Goal: Task Accomplishment & Management: Manage account settings

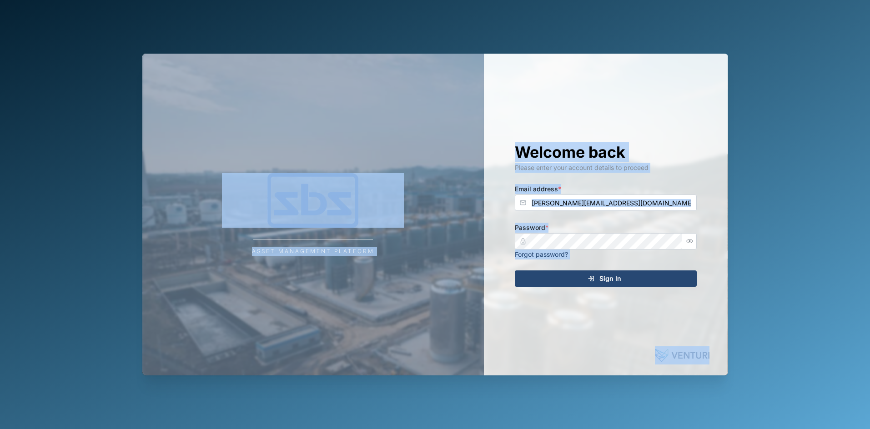
click at [601, 276] on span "Sign In" at bounding box center [610, 278] width 22 height 15
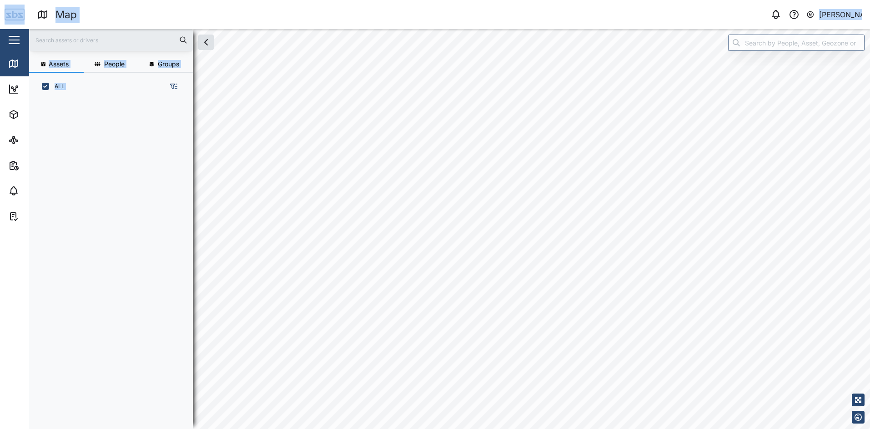
scroll to position [318, 142]
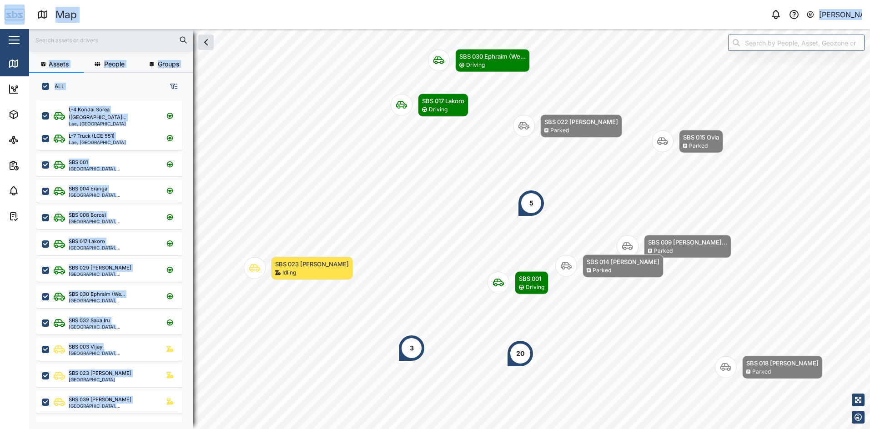
click at [155, 9] on div "Map" at bounding box center [243, 15] width 413 height 16
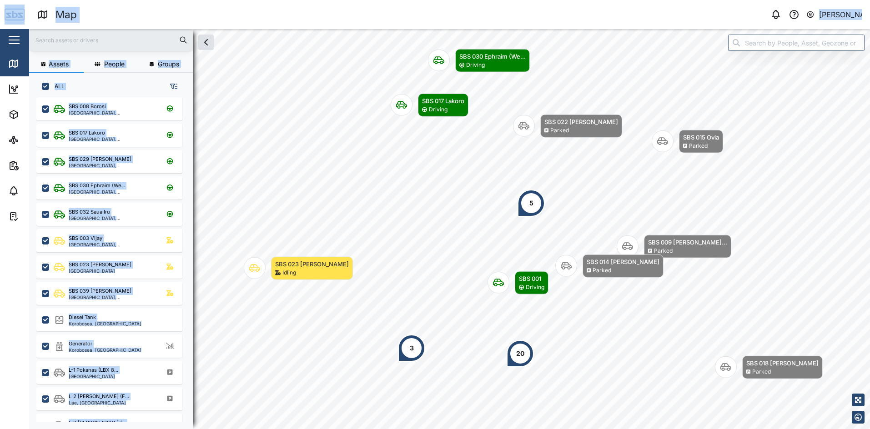
scroll to position [136, 0]
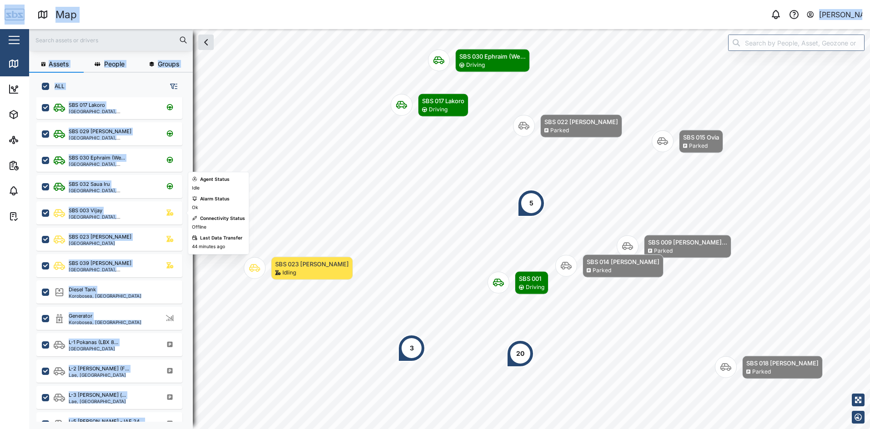
click at [91, 203] on div "SBS 003 Vijay [GEOGRAPHIC_DATA], [GEOGRAPHIC_DATA]" at bounding box center [109, 212] width 146 height 23
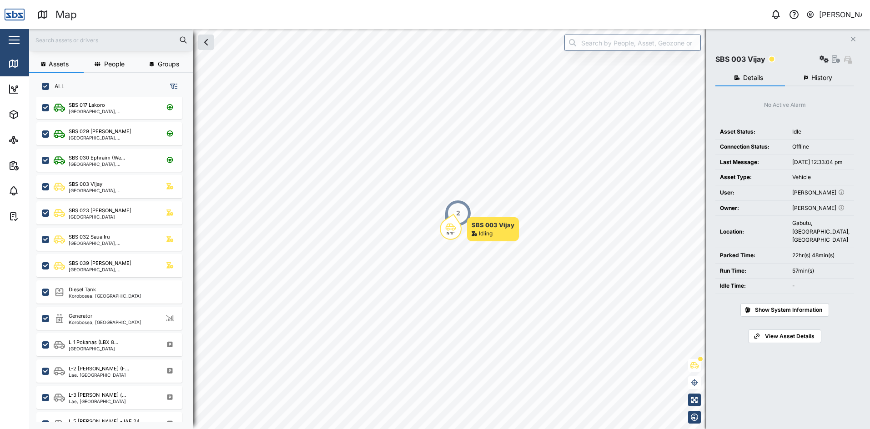
click at [821, 75] on span "History" at bounding box center [821, 78] width 21 height 6
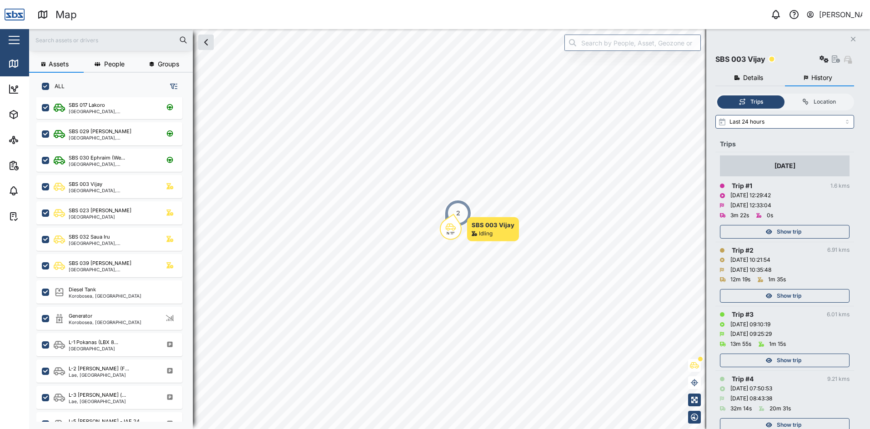
click at [799, 235] on span "Show trip" at bounding box center [789, 232] width 25 height 13
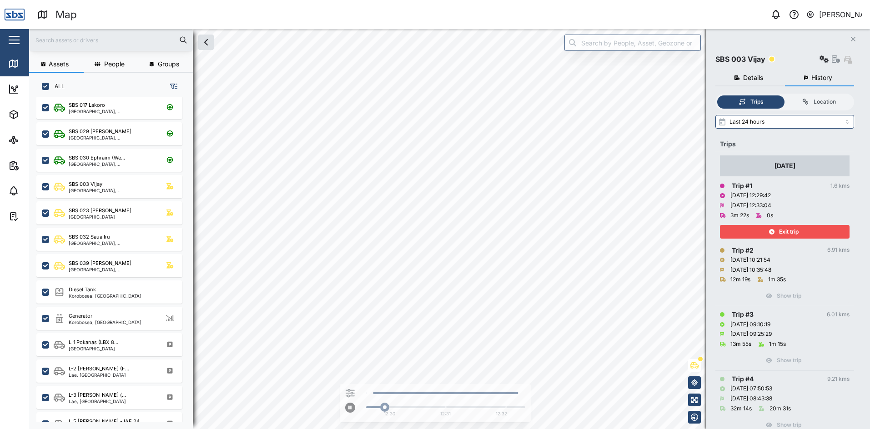
click at [799, 235] on span "Exit trip" at bounding box center [789, 232] width 20 height 13
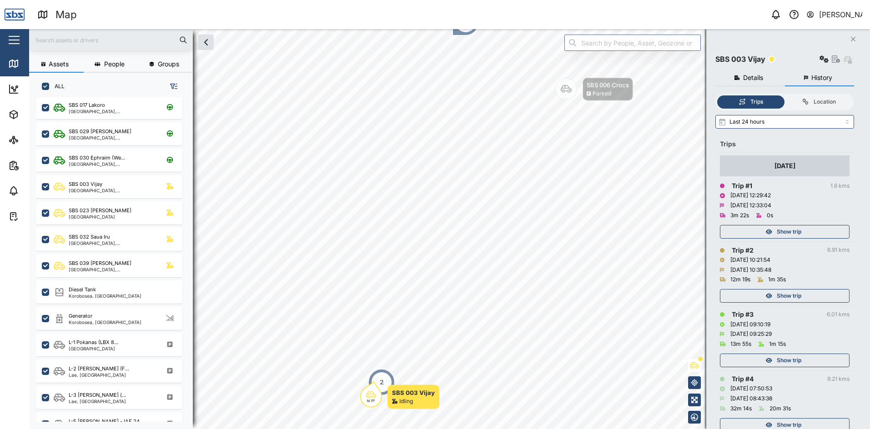
click at [801, 293] on span "Show trip" at bounding box center [789, 296] width 25 height 13
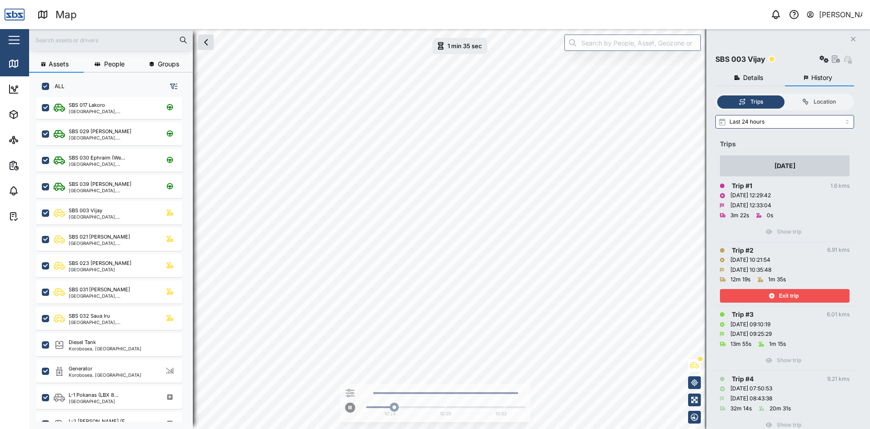
click at [801, 293] on div "Exit trip" at bounding box center [783, 296] width 118 height 13
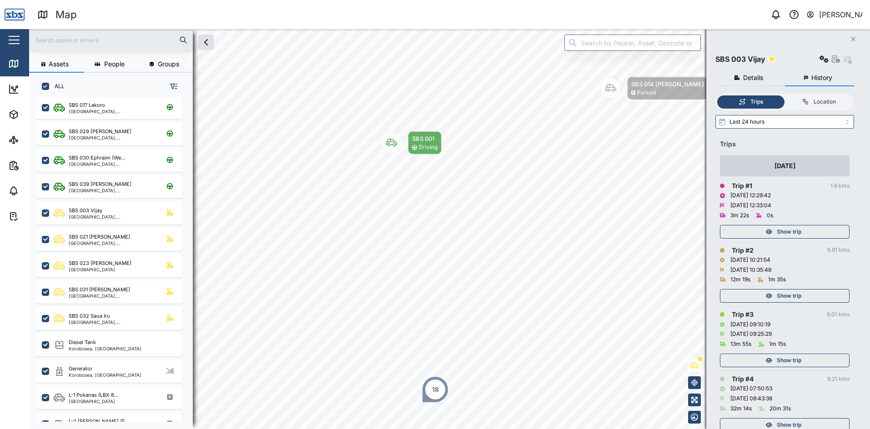
click at [853, 37] on icon "Close" at bounding box center [852, 38] width 5 height 7
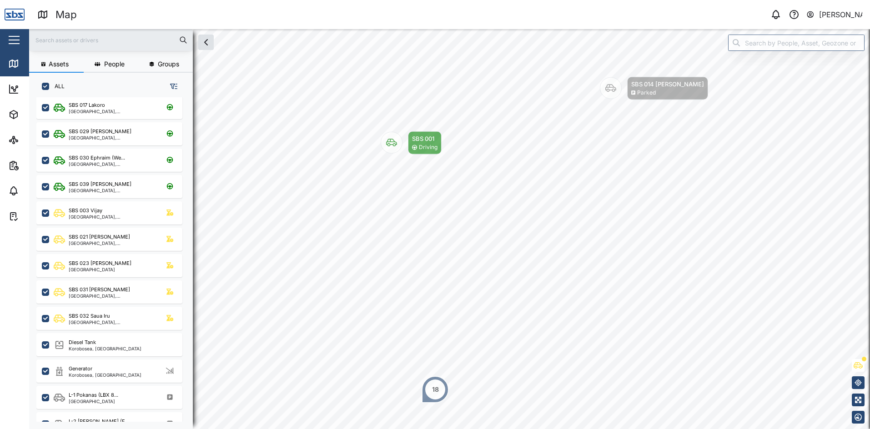
click at [822, 13] on div "[PERSON_NAME]" at bounding box center [841, 14] width 44 height 11
click at [787, 63] on div "Sign Out" at bounding box center [806, 58] width 98 height 11
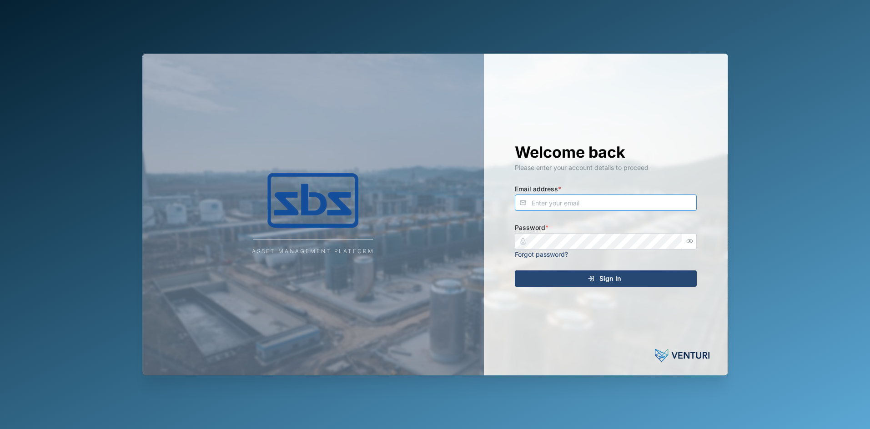
type input "[PERSON_NAME][EMAIL_ADDRESS][DOMAIN_NAME]"
